Goal: Task Accomplishment & Management: Complete application form

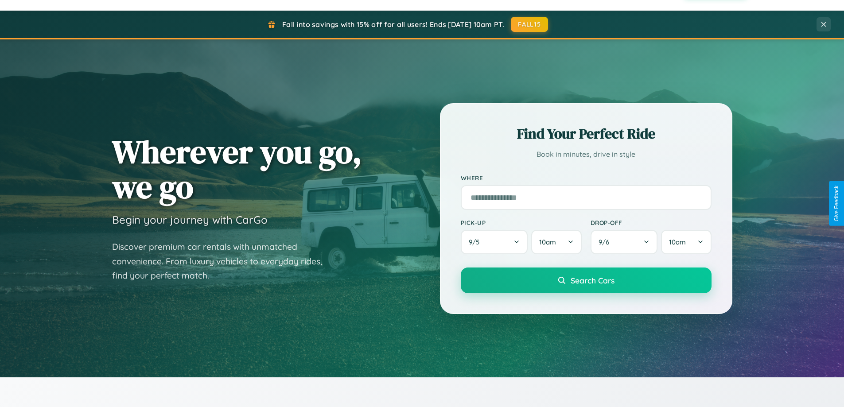
scroll to position [609, 0]
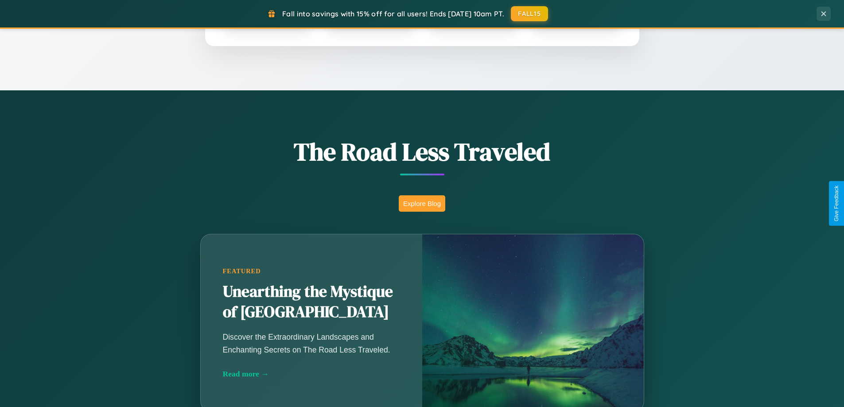
click at [422, 203] on button "Explore Blog" at bounding box center [422, 203] width 46 height 16
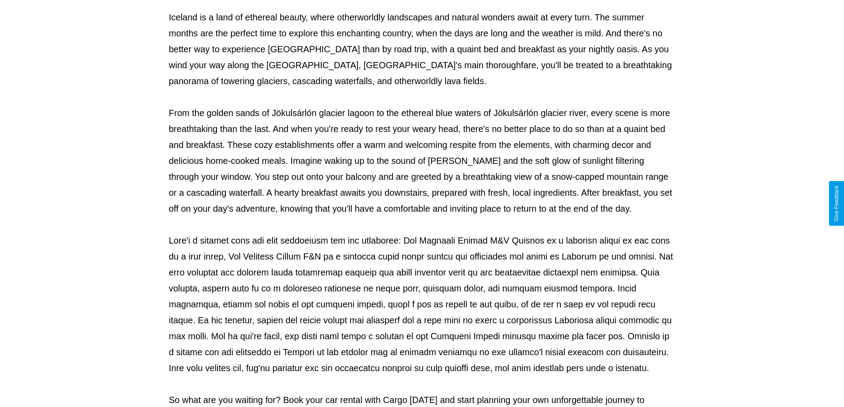
scroll to position [287, 0]
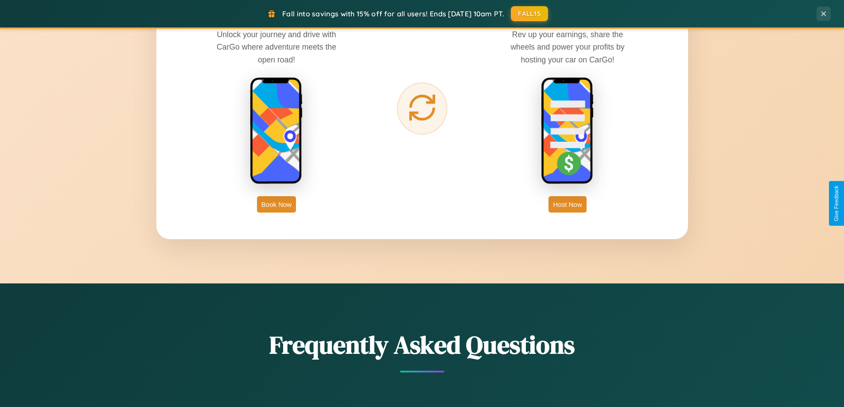
scroll to position [1423, 0]
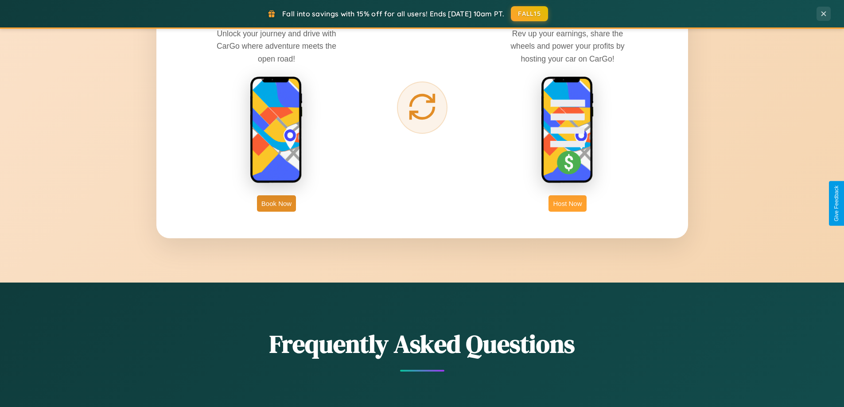
click at [567, 203] on button "Host Now" at bounding box center [567, 203] width 38 height 16
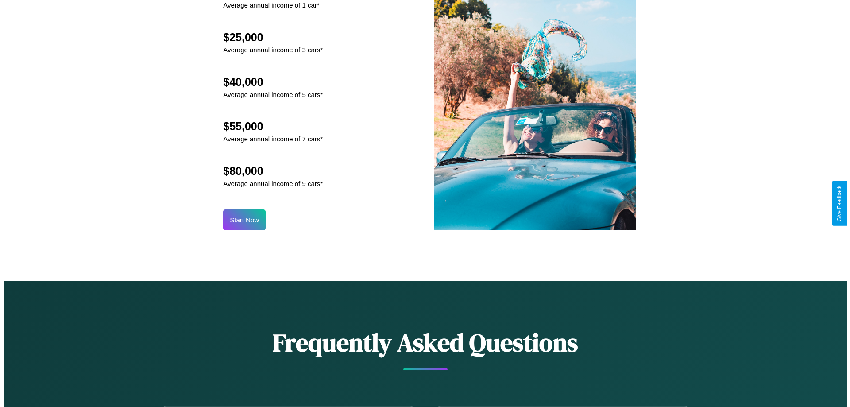
scroll to position [923, 0]
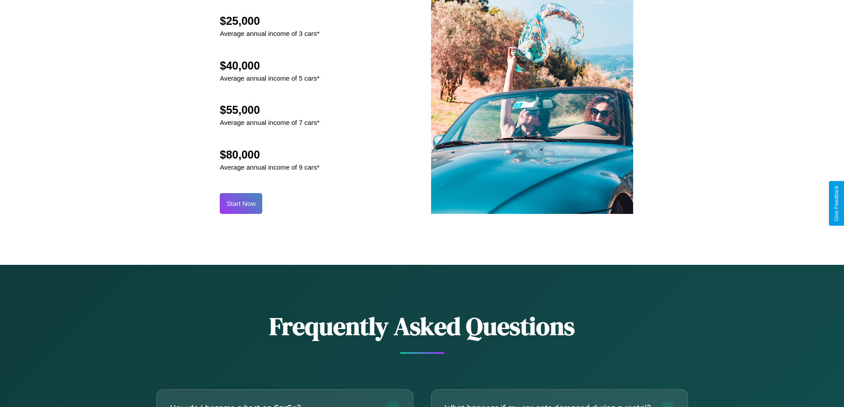
click at [241, 203] on button "Start Now" at bounding box center [241, 203] width 43 height 21
